Goal: Transaction & Acquisition: Subscribe to service/newsletter

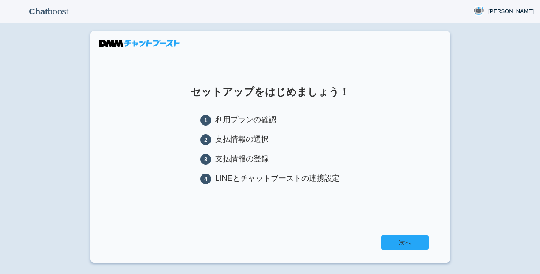
click at [404, 237] on link "次へ" at bounding box center [406, 242] width 48 height 14
click at [300, 170] on ul "1 利用プランの確認 2 支払情報の選択 3 支払情報の登録 4 LINEとチャットブーストの連携設定" at bounding box center [270, 153] width 139 height 78
click at [406, 240] on link "次へ" at bounding box center [406, 242] width 48 height 14
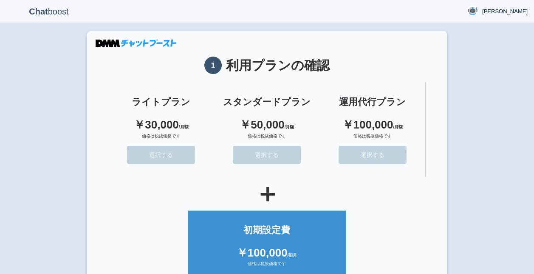
scroll to position [108, 0]
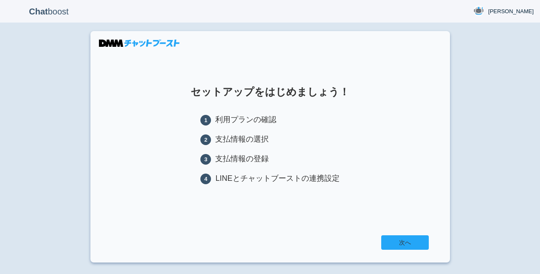
click at [404, 246] on link "次へ" at bounding box center [406, 242] width 48 height 14
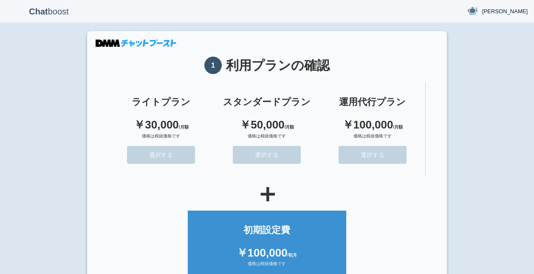
click at [404, 246] on ul "初期設定費 ￥100,000 /初月 価格は税抜価格です" at bounding box center [266, 246] width 317 height 80
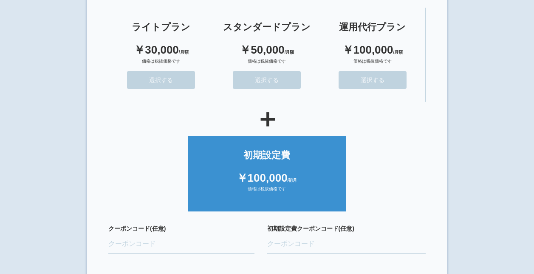
scroll to position [74, 0]
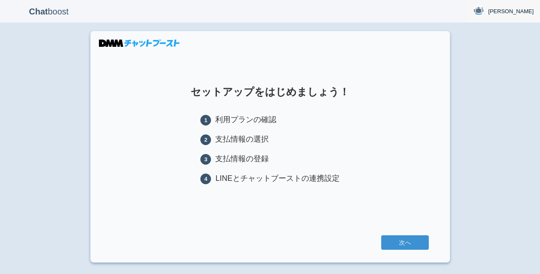
click at [484, 9] on img at bounding box center [479, 11] width 11 height 11
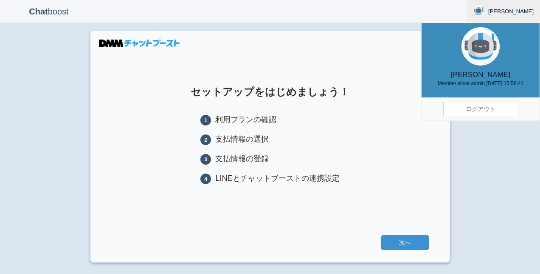
click at [474, 108] on link "ログアウト" at bounding box center [481, 109] width 75 height 14
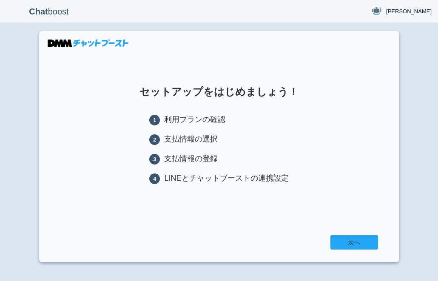
click at [358, 243] on link "次へ" at bounding box center [354, 242] width 48 height 14
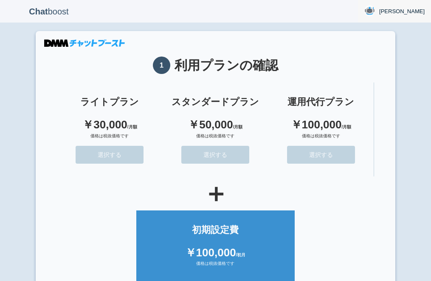
click at [411, 12] on span "[PERSON_NAME]" at bounding box center [401, 11] width 45 height 8
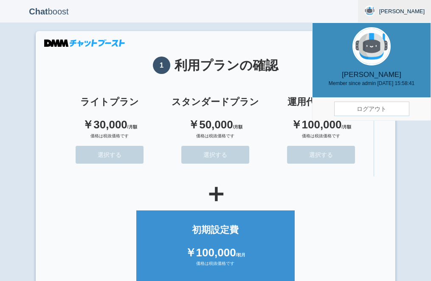
click at [260, 48] on section "1 利用プランの確認 ライトプラン ￥30,000 /月額 価格は税抜価格です 選択する スタンダードプラン ￥50,000 /月額 価格は税抜価格です 選択…" at bounding box center [216, 206] width 360 height 351
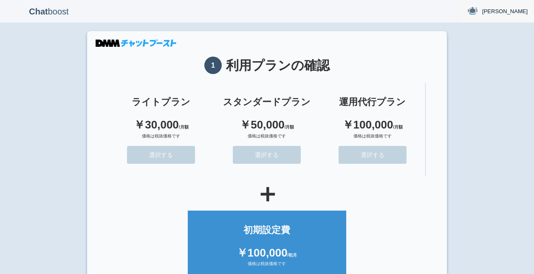
click at [431, 9] on span "[PERSON_NAME]" at bounding box center [504, 11] width 45 height 8
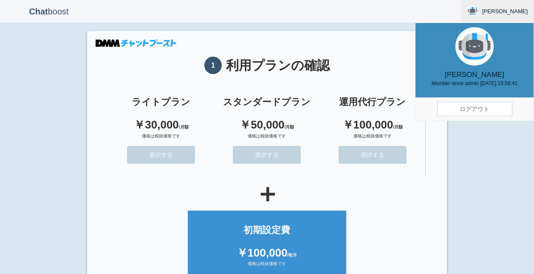
click at [431, 109] on link "ログアウト" at bounding box center [474, 109] width 75 height 14
